Goal: Entertainment & Leisure: Consume media (video, audio)

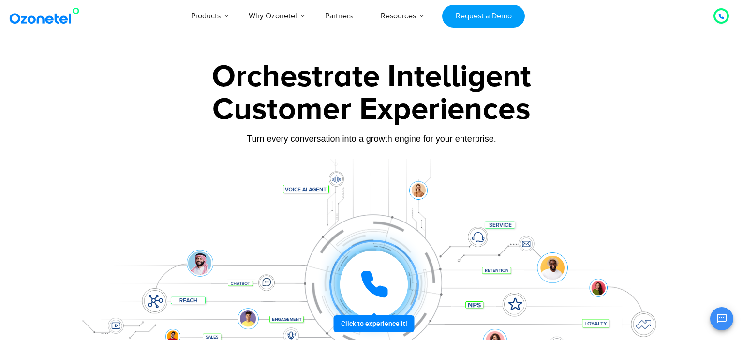
click at [225, 143] on div "Turn every conversation into a growth engine for your enterprise." at bounding box center [371, 139] width 605 height 11
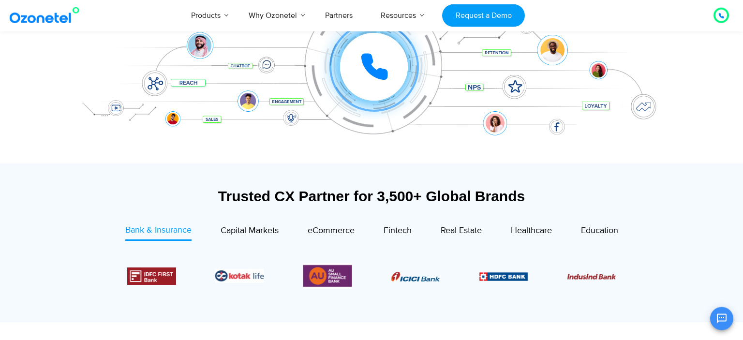
scroll to position [60, 0]
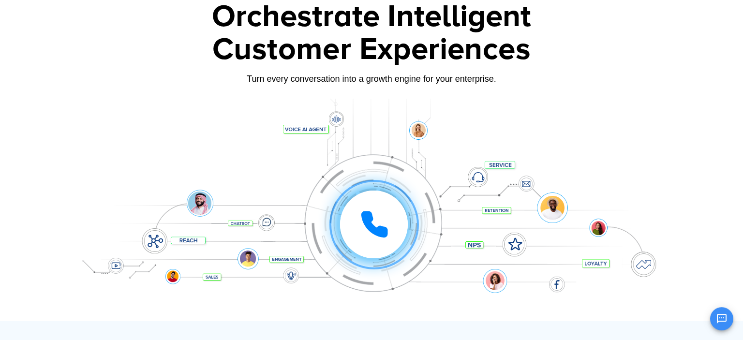
click at [383, 229] on icon at bounding box center [374, 224] width 24 height 24
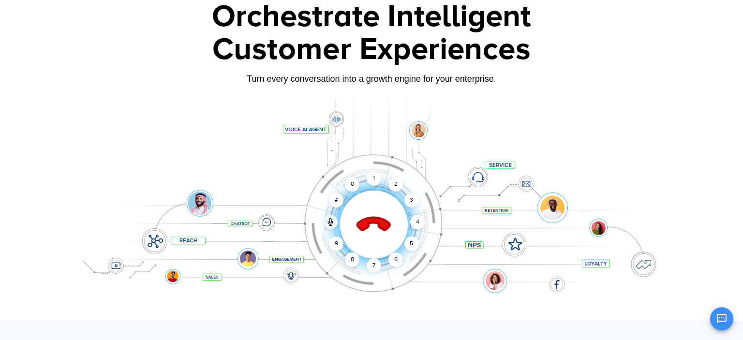
drag, startPoint x: 352, startPoint y: 186, endPoint x: 426, endPoint y: 255, distance: 100.7
click at [426, 255] on div "Click to end call Call connected 1 2 3 4 5 6 7 8 9 # 0" at bounding box center [371, 205] width 605 height 165
drag, startPoint x: 355, startPoint y: 184, endPoint x: 426, endPoint y: 215, distance: 78.0
click at [426, 215] on div "Click to end call Call connected 1 2 3 4 5 6 7 8 9 # 0" at bounding box center [374, 205] width 600 height 39
click at [415, 241] on div "5" at bounding box center [412, 244] width 15 height 15
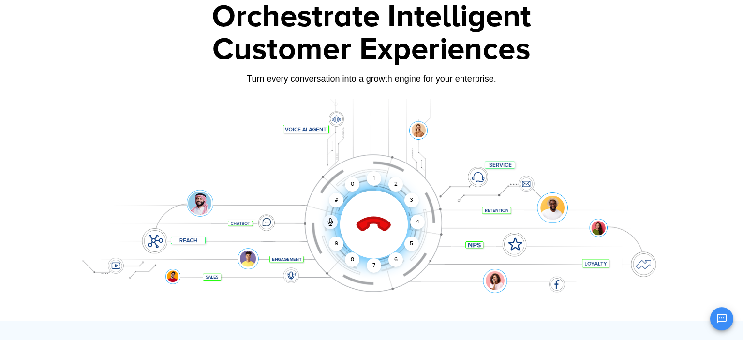
click at [400, 199] on div "Click to end call Call connected 1 2 3 4 5 6 7 8 9 # 0" at bounding box center [374, 205] width 600 height 39
click at [406, 200] on div "3" at bounding box center [412, 200] width 15 height 15
click at [378, 215] on icon at bounding box center [374, 224] width 41 height 41
click at [377, 225] on icon at bounding box center [374, 224] width 41 height 41
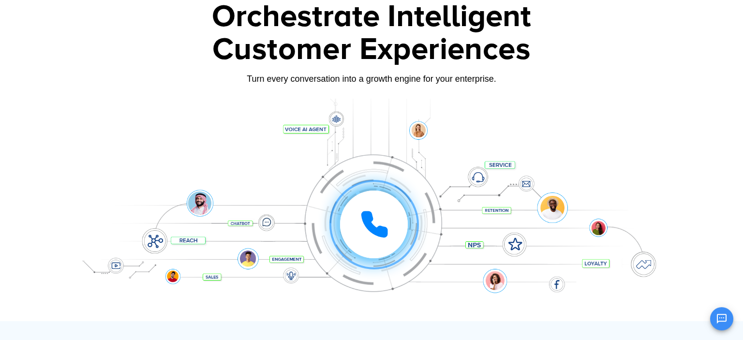
click at [377, 225] on icon at bounding box center [374, 224] width 29 height 29
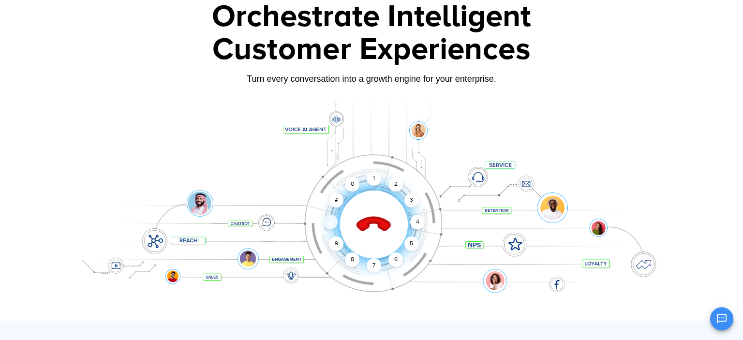
click at [331, 225] on icon at bounding box center [331, 222] width 8 height 8
click at [332, 225] on icon at bounding box center [331, 222] width 8 height 8
click at [338, 196] on div "#" at bounding box center [336, 200] width 15 height 15
click at [352, 187] on div "0" at bounding box center [352, 184] width 15 height 15
drag, startPoint x: 371, startPoint y: 179, endPoint x: 410, endPoint y: 268, distance: 97.1
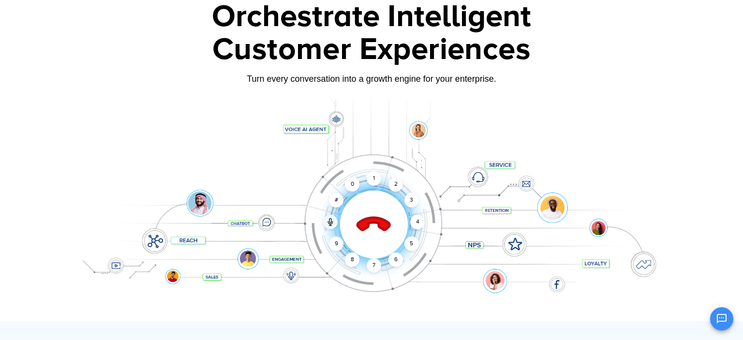
click at [424, 273] on div "Click to end call Call unmuted 1 2 3 4 5 6 7 8 9 # 0" at bounding box center [371, 205] width 605 height 165
drag, startPoint x: 417, startPoint y: 232, endPoint x: 408, endPoint y: 248, distance: 17.5
click at [408, 248] on div "Click to end call Call unmuted 1 2 3 4 5 6 7 8 9 # 0" at bounding box center [371, 205] width 605 height 165
drag, startPoint x: 408, startPoint y: 248, endPoint x: 346, endPoint y: 283, distance: 71.3
click at [346, 283] on div "Click to end call Call unmuted 1 2 3 4 5 6 7 8 9 # 0" at bounding box center [371, 205] width 605 height 165
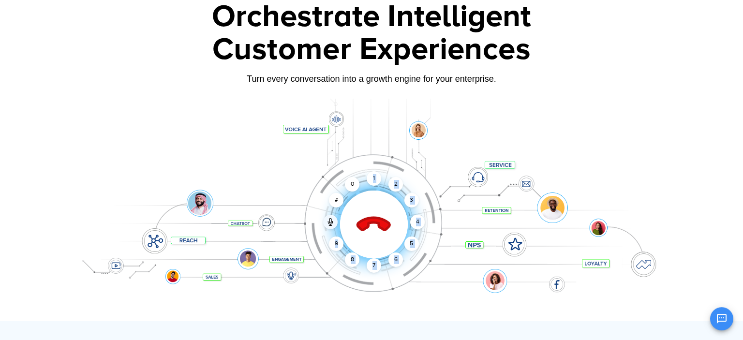
drag, startPoint x: 413, startPoint y: 269, endPoint x: 326, endPoint y: 176, distance: 127.3
click at [326, 176] on div "Click to end call Call unmuted 1 2 3 4 5 6 7 8 9 # 0" at bounding box center [371, 205] width 605 height 165
click at [361, 151] on div "Click to end call Call unmuted 1 2 3 4 5 6 7 8 9 # 0" at bounding box center [371, 205] width 605 height 165
click at [373, 215] on icon at bounding box center [374, 224] width 41 height 41
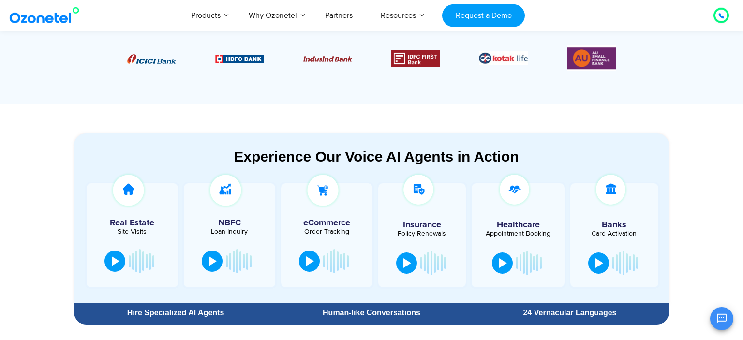
scroll to position [441, 0]
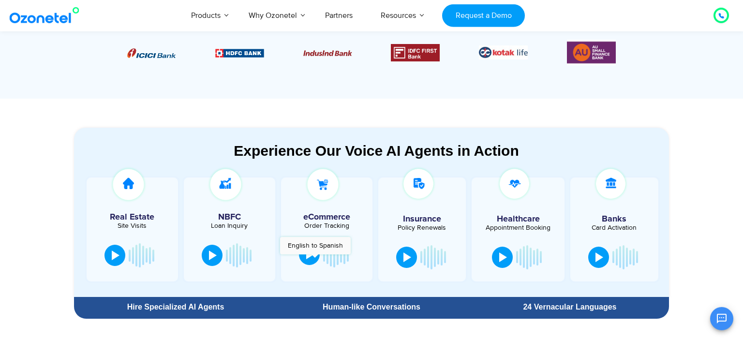
click at [315, 259] on button at bounding box center [309, 254] width 21 height 21
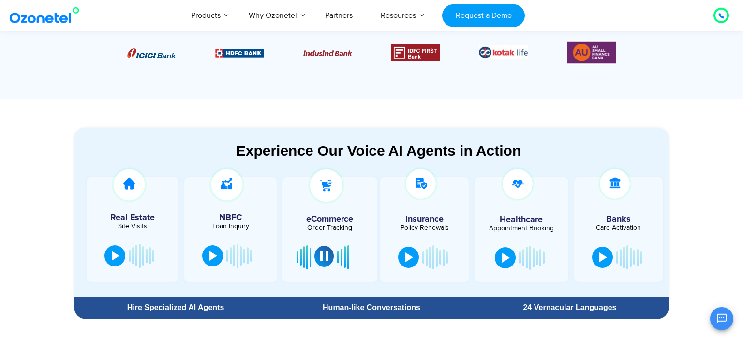
click at [329, 259] on button at bounding box center [324, 256] width 19 height 21
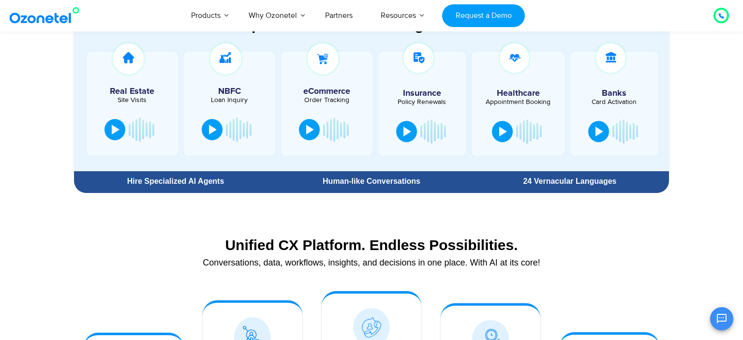
scroll to position [565, 0]
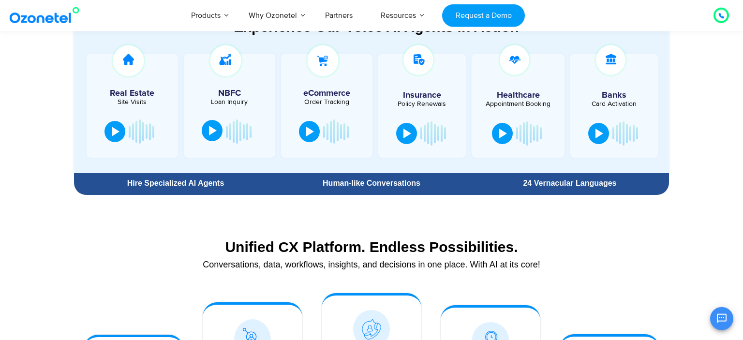
click at [213, 128] on div at bounding box center [213, 131] width 8 height 10
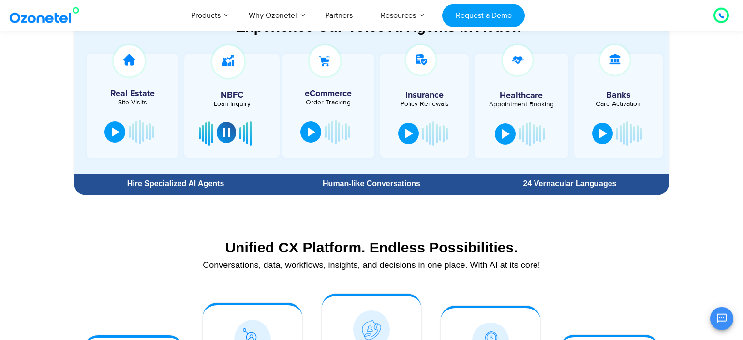
click at [227, 131] on div at bounding box center [227, 133] width 8 height 10
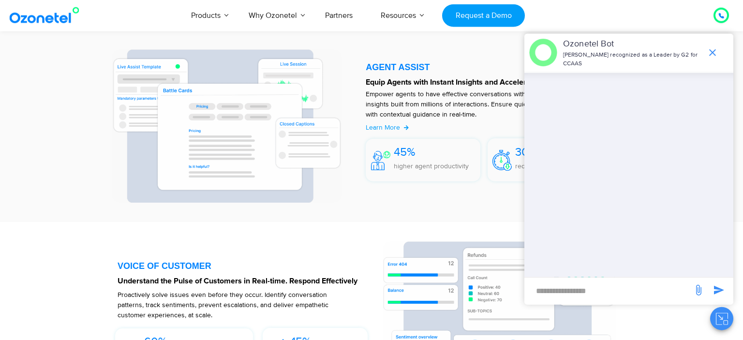
scroll to position [1278, 0]
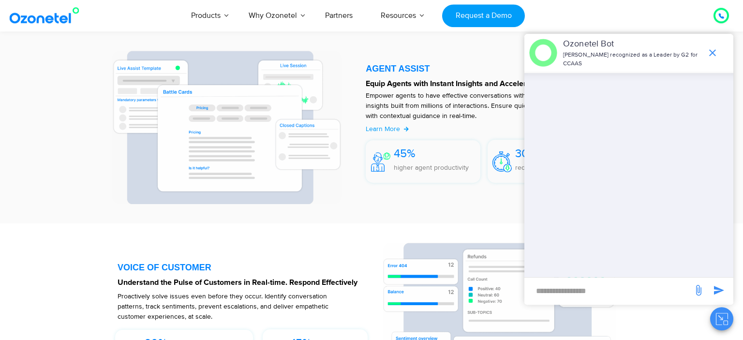
click at [715, 60] on span "end chat or minimize" at bounding box center [712, 52] width 19 height 19
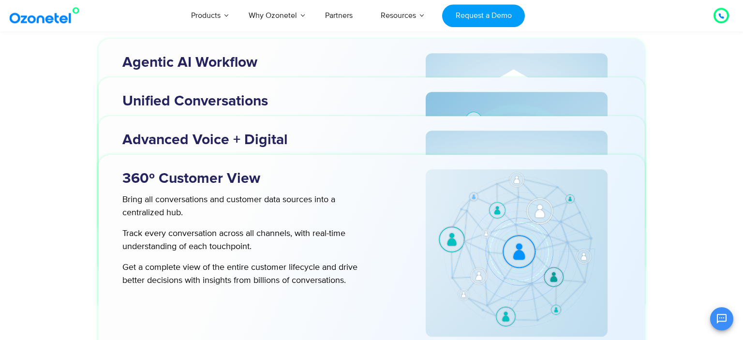
click at [531, 313] on div "OK Ozonetel Bot Ozonetel recognized as a Leader by G2 for CCAAS Chat Disconnect…" at bounding box center [629, 318] width 209 height 26
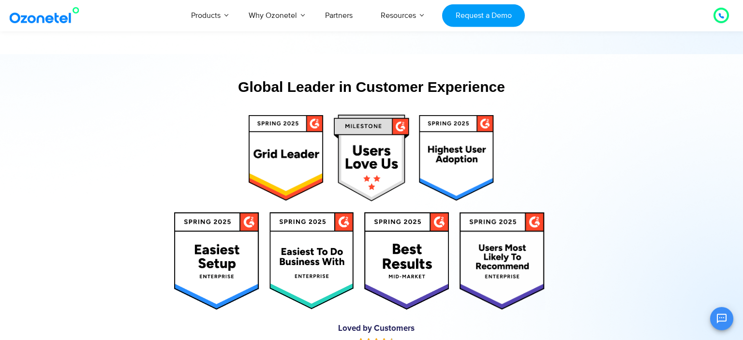
scroll to position [4771, 0]
